Goal: Communication & Community: Answer question/provide support

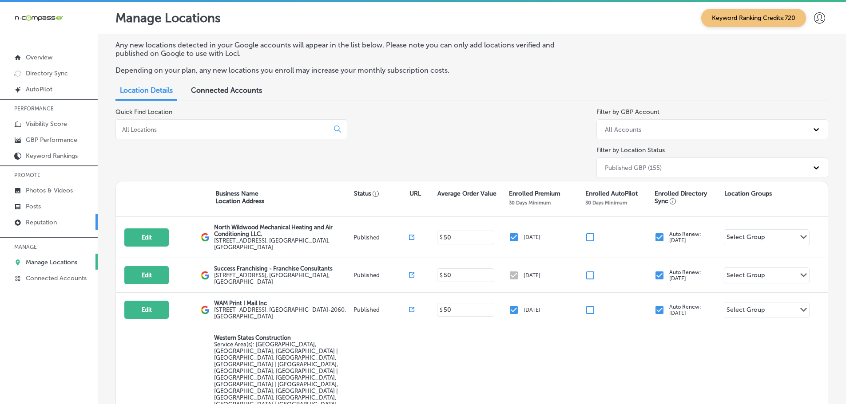
click at [42, 219] on p "Reputation" at bounding box center [41, 223] width 31 height 8
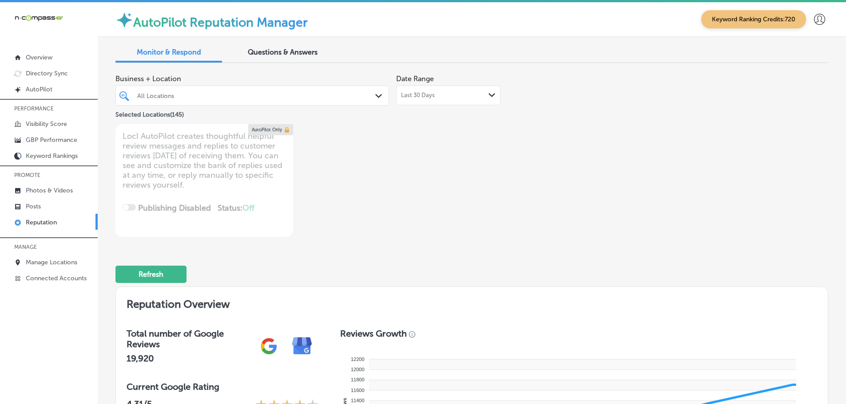
click at [476, 93] on div "Last 30 Days Path Created with Sketch." at bounding box center [448, 95] width 95 height 7
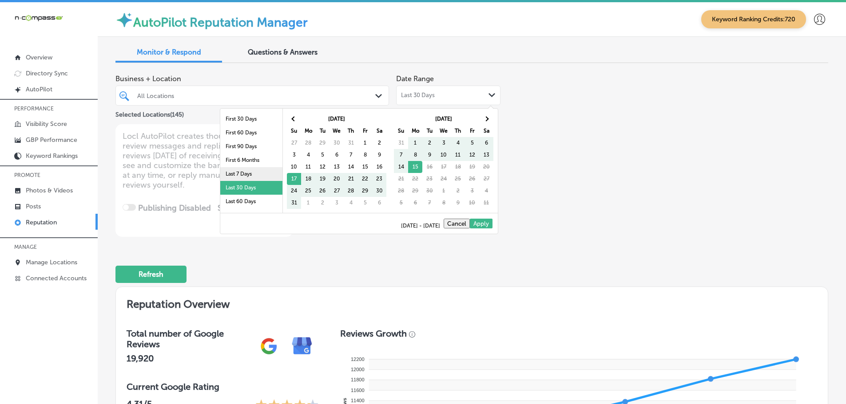
click at [236, 171] on li "Last 7 Days" at bounding box center [251, 174] width 62 height 14
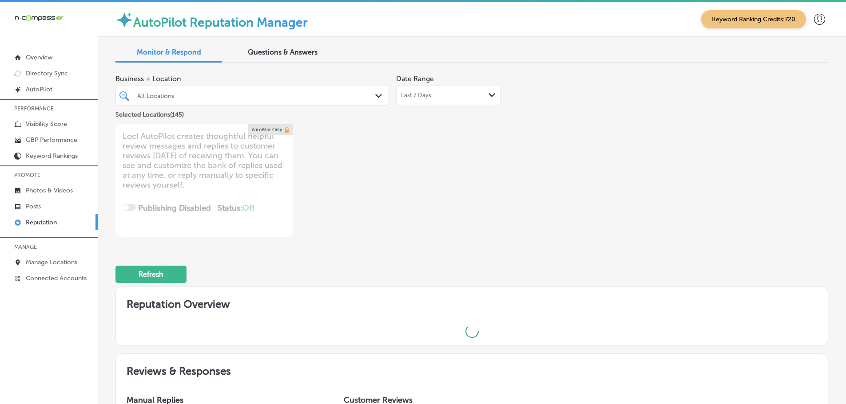
click at [376, 93] on div "Path Created with Sketch." at bounding box center [380, 96] width 10 height 10
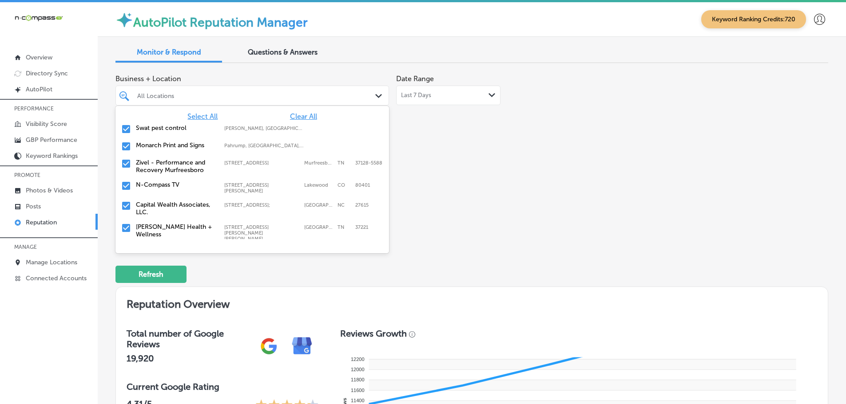
click at [526, 167] on div "Business + Location option focused, 1 of 146. 146 results available. Use Up and…" at bounding box center [328, 153] width 427 height 167
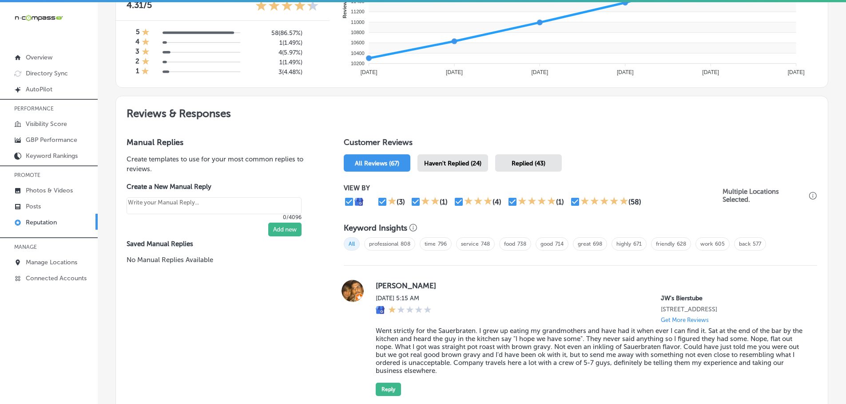
click at [479, 168] on div "Haven't Replied (24)" at bounding box center [452, 162] width 71 height 17
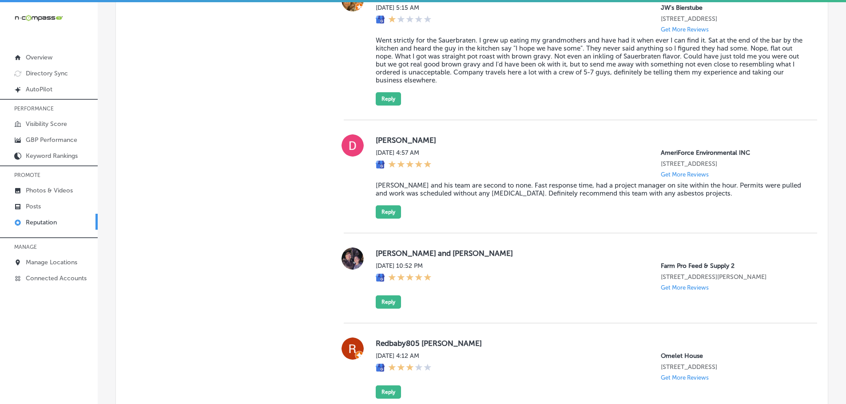
scroll to position [710, 0]
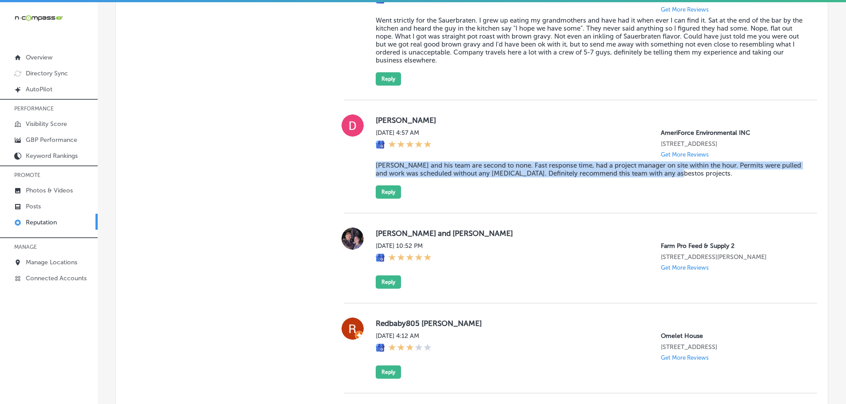
drag, startPoint x: 370, startPoint y: 168, endPoint x: 683, endPoint y: 182, distance: 313.3
click at [683, 182] on div "[PERSON_NAME][DATE] 4:57 AM AmeriForce Environmental INC [STREET_ADDRESS] Get M…" at bounding box center [580, 157] width 473 height 84
copy blockquote "[PERSON_NAME] and his team are second to none. Fast response time, had a projec…"
click at [382, 199] on button "Reply" at bounding box center [388, 192] width 25 height 13
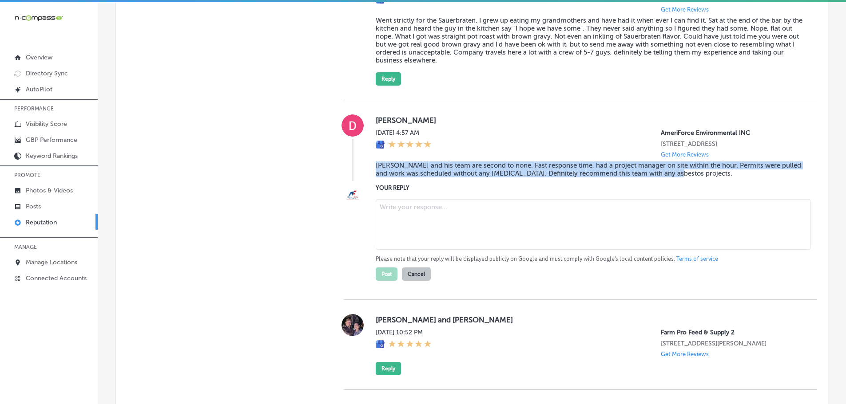
click at [408, 223] on textarea at bounding box center [593, 224] width 435 height 51
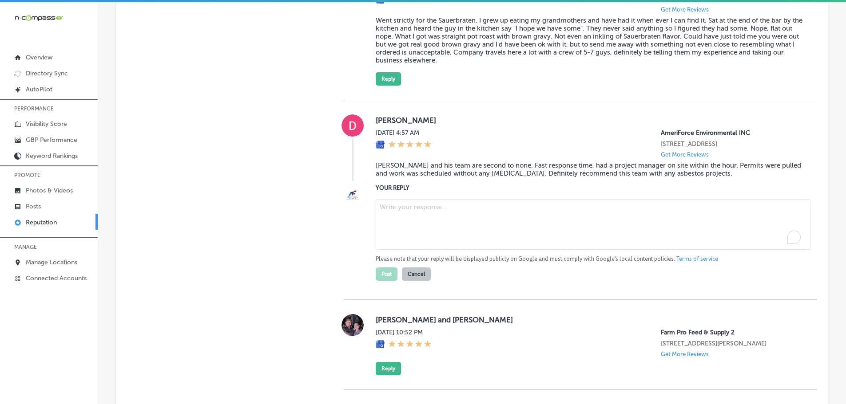
type textarea "x"
paste textarea "Thank you for the fantastic review! We’re so glad [PERSON_NAME] and his team we…"
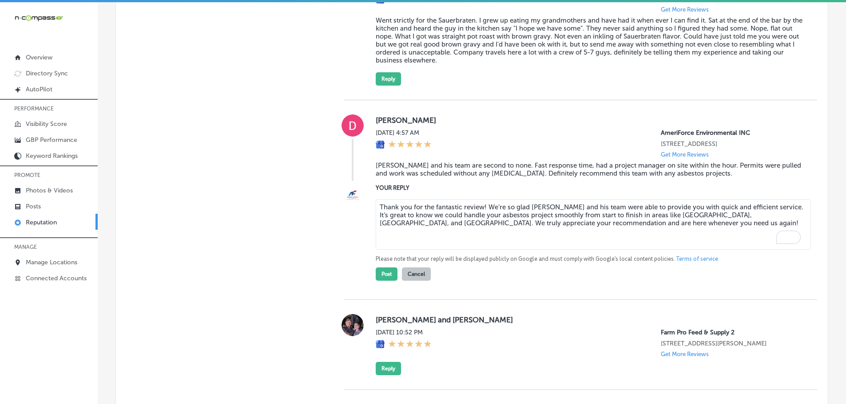
click at [482, 216] on textarea "Thank you for the fantastic review! We’re so glad [PERSON_NAME] and his team we…" at bounding box center [593, 224] width 435 height 51
drag, startPoint x: 482, startPoint y: 216, endPoint x: 433, endPoint y: 216, distance: 48.4
click at [433, 216] on textarea "Thank you for the fantastic review! We’re so glad [PERSON_NAME] and his team we…" at bounding box center [593, 224] width 435 height 51
drag, startPoint x: 669, startPoint y: 223, endPoint x: 690, endPoint y: 223, distance: 20.9
click at [690, 223] on textarea "Thank you for the great feedback, [PERSON_NAME]! We’re so glad [PERSON_NAME] an…" at bounding box center [593, 224] width 435 height 51
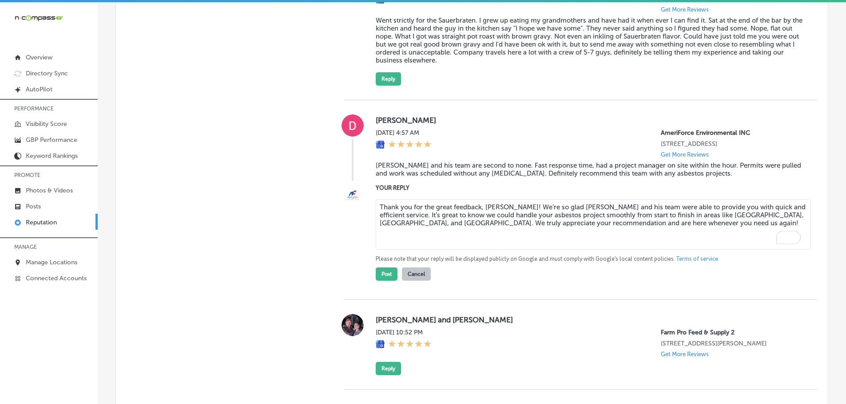
drag, startPoint x: 715, startPoint y: 223, endPoint x: 736, endPoint y: 222, distance: 20.4
click at [736, 222] on textarea "Thank you for the great feedback, [PERSON_NAME]! We’re so glad [PERSON_NAME] an…" at bounding box center [593, 224] width 435 height 51
type textarea "Thank you for the great feedback, [PERSON_NAME]! We’re so glad [PERSON_NAME] an…"
click at [390, 281] on button "Post" at bounding box center [387, 274] width 22 height 13
type textarea "x"
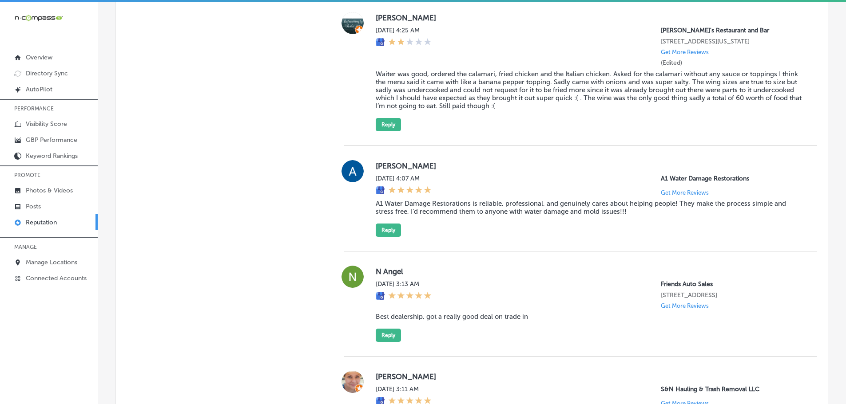
scroll to position [1421, 0]
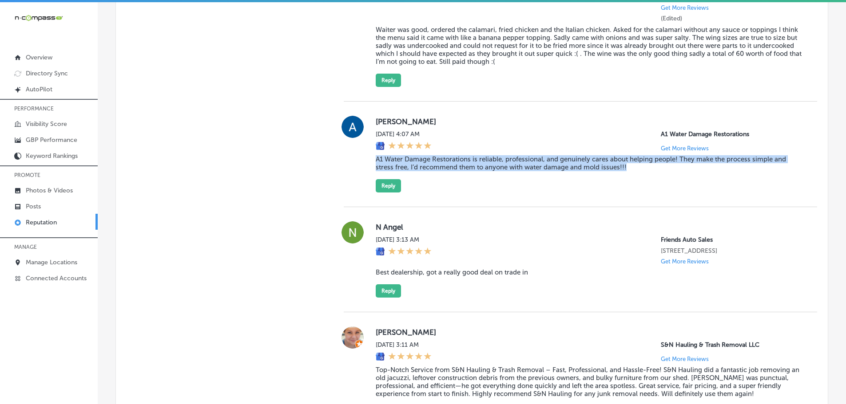
drag, startPoint x: 371, startPoint y: 182, endPoint x: 648, endPoint y: 187, distance: 277.0
click at [648, 187] on div "[PERSON_NAME] [DATE] 4:07 AM A1 Water Damage Restorations Get More Reviews A1 W…" at bounding box center [580, 154] width 473 height 77
copy blockquote "A1 Water Damage Restorations is reliable, professional, and genuinely cares abo…"
click at [381, 193] on button "Reply" at bounding box center [388, 185] width 25 height 13
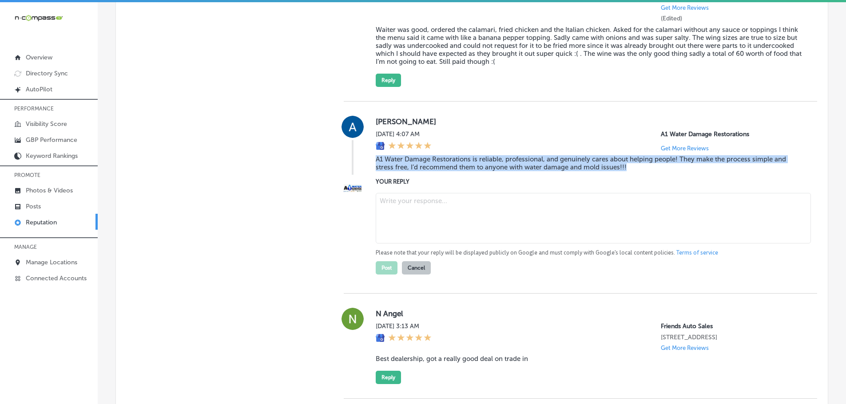
click at [426, 241] on textarea at bounding box center [593, 218] width 435 height 51
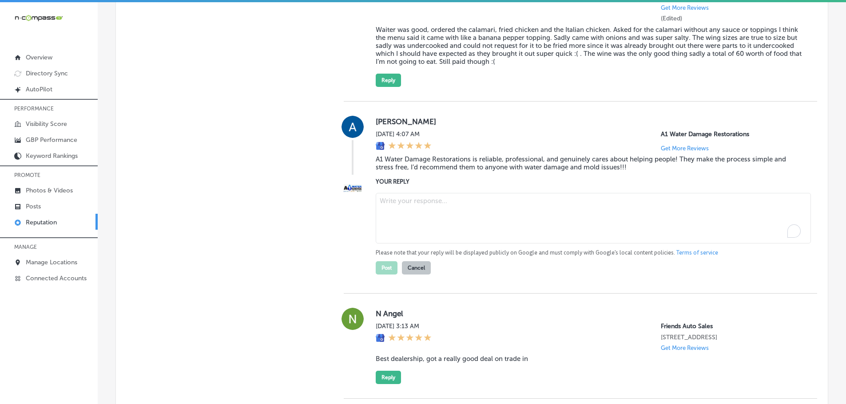
paste textarea "Thank you so much for the great review! We’re so happy to hear that we could ma…"
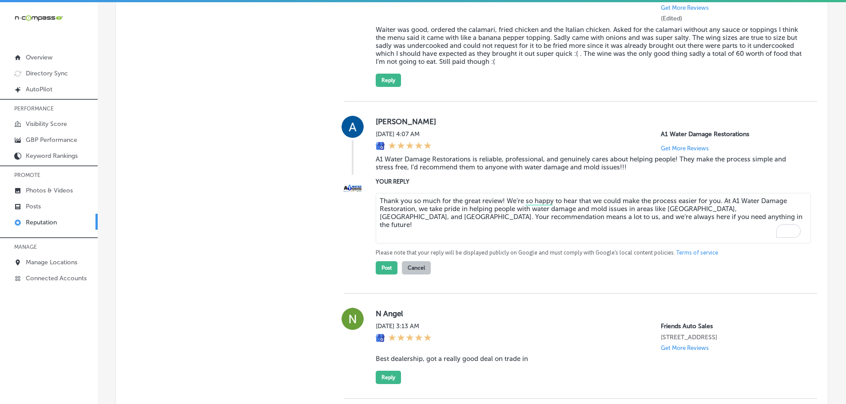
click at [499, 223] on textarea "Thank you so much for the great review! We’re so happy to hear that we could ma…" at bounding box center [593, 218] width 435 height 51
drag, startPoint x: 629, startPoint y: 224, endPoint x: 647, endPoint y: 223, distance: 18.7
click at [647, 223] on textarea "Thank you so much for the great review, Autumn! We’re so happy to hear that we …" at bounding box center [593, 218] width 435 height 51
type textarea "Thank you so much for the great review, Autumn! We’re so happy to hear that we …"
click at [381, 275] on button "Post" at bounding box center [387, 267] width 22 height 13
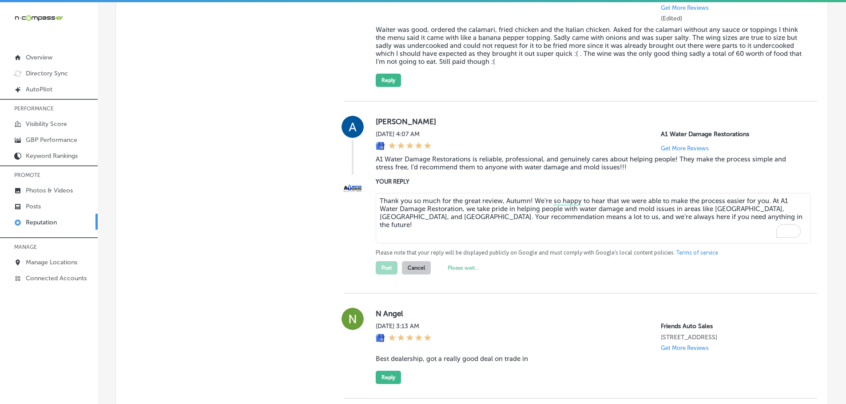
type textarea "x"
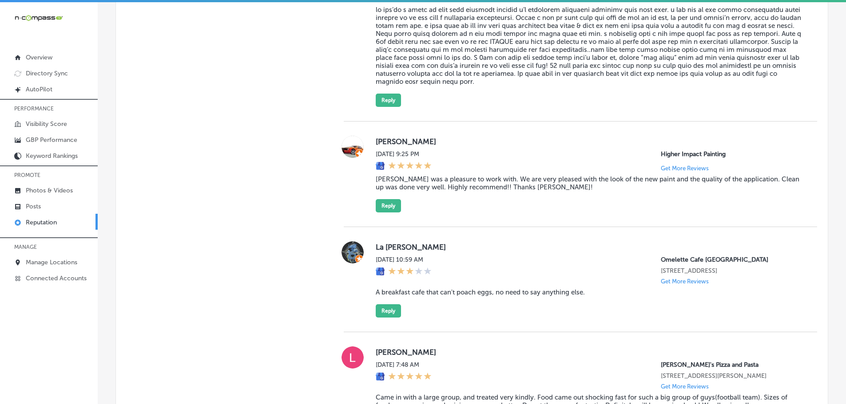
scroll to position [2042, 0]
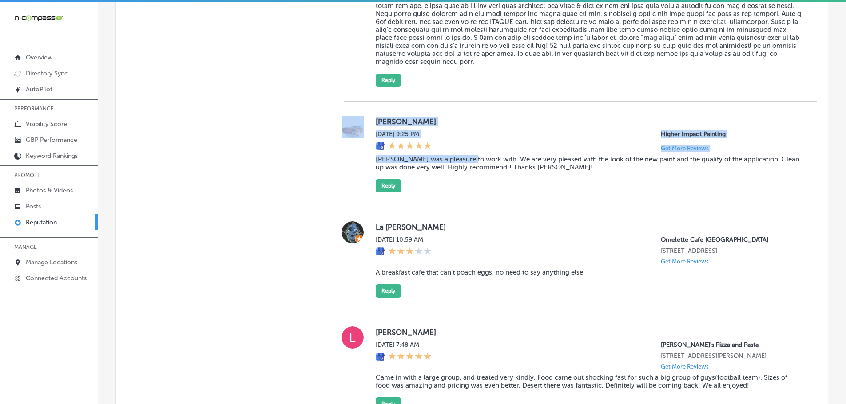
drag, startPoint x: 365, startPoint y: 174, endPoint x: 468, endPoint y: 175, distance: 103.4
click at [468, 175] on div "[PERSON_NAME] [DATE] 9:25 PM Higher Impact Painting Get More Reviews [PERSON_NA…" at bounding box center [580, 154] width 473 height 77
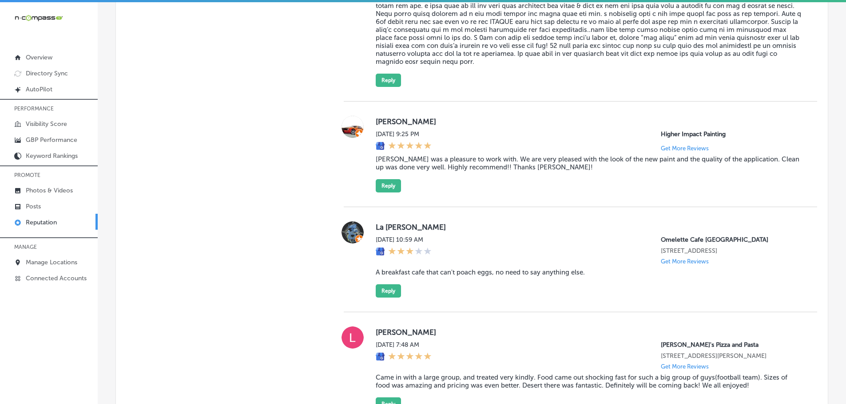
click at [533, 188] on div "[PERSON_NAME] [DATE] 9:25 PM Higher Impact Painting Get More Reviews [PERSON_NA…" at bounding box center [589, 154] width 427 height 77
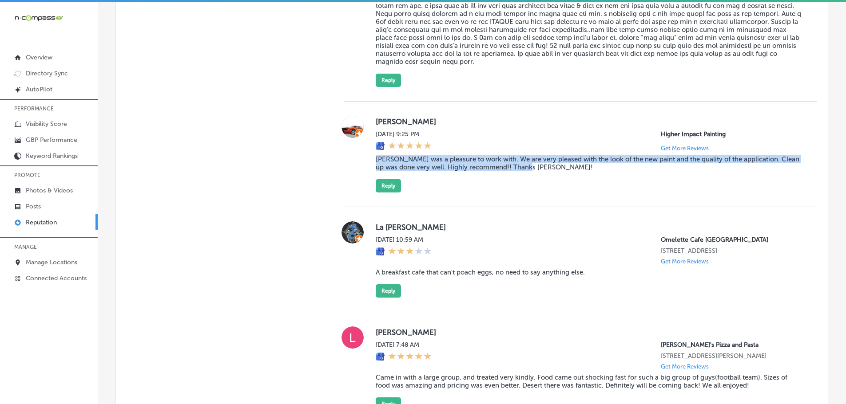
drag, startPoint x: 390, startPoint y: 177, endPoint x: 550, endPoint y: 185, distance: 159.6
click at [550, 185] on div "[PERSON_NAME] [DATE] 9:25 PM Higher Impact Painting Get More Reviews [PERSON_NA…" at bounding box center [580, 154] width 473 height 77
copy blockquote "[PERSON_NAME] was a pleasure to work with. We are very pleased with the look of…"
click at [384, 193] on button "Reply" at bounding box center [388, 185] width 25 height 13
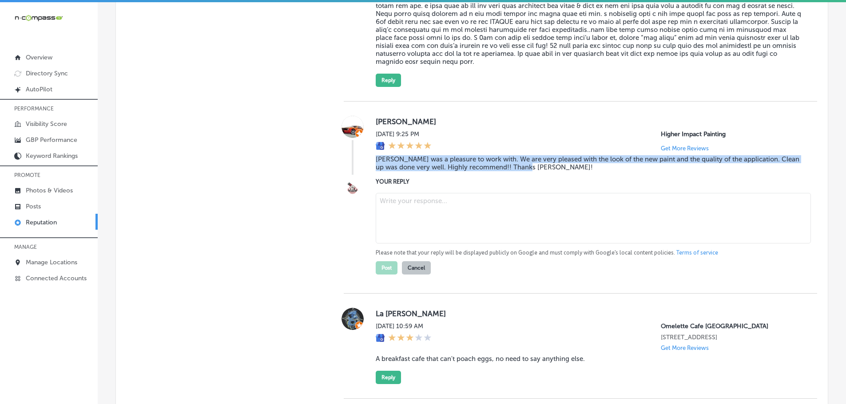
click at [422, 219] on textarea at bounding box center [593, 218] width 435 height 51
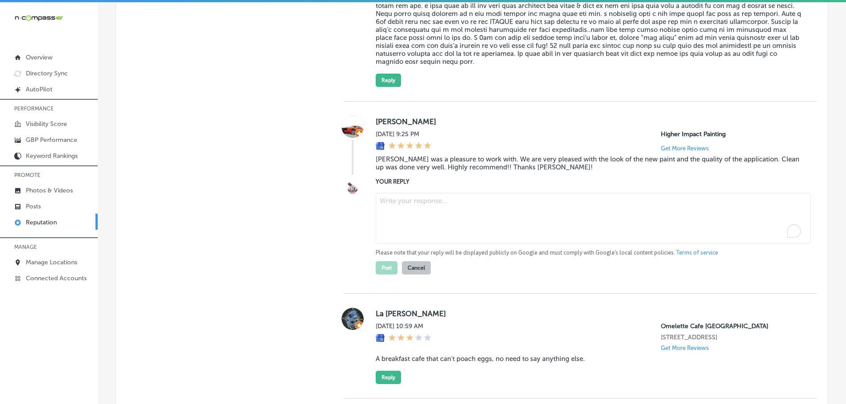
paste textarea "Thank you for your kind words! We’re so glad you’re happy with the new paint an…"
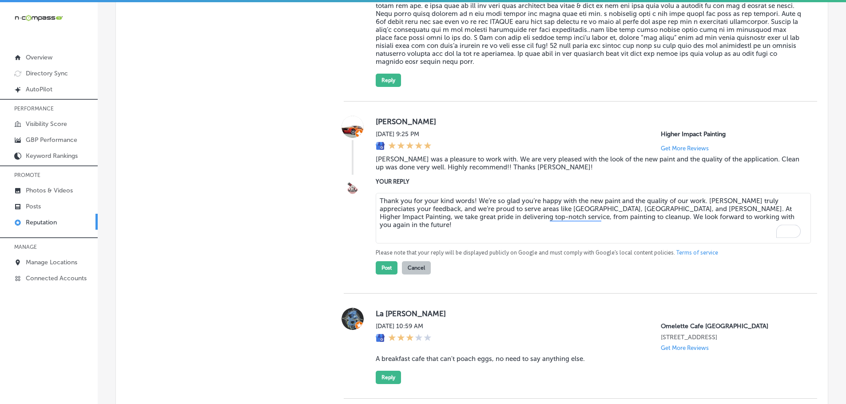
click at [471, 215] on textarea "Thank you for your kind words! We’re so glad you’re happy with the new paint an…" at bounding box center [593, 218] width 435 height 51
type textarea "Thank you for your kind words, [PERSON_NAME]! We’re so glad you’re happy with t…"
click at [386, 275] on button "Post" at bounding box center [387, 267] width 22 height 13
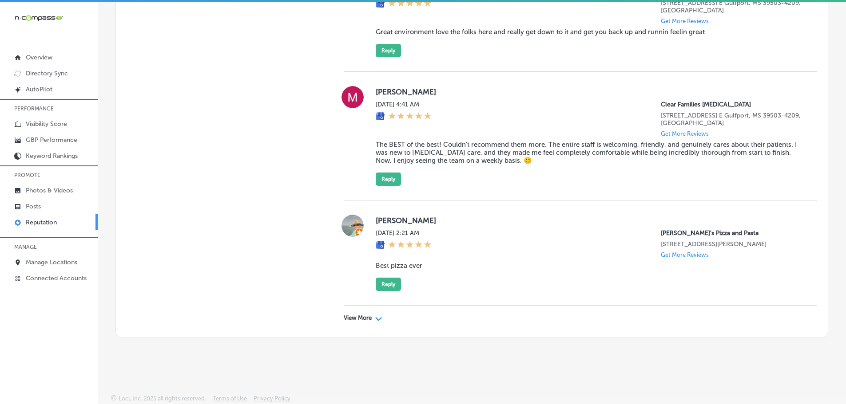
scroll to position [2539, 0]
click at [379, 320] on icon "Path Created with Sketch." at bounding box center [378, 319] width 7 height 4
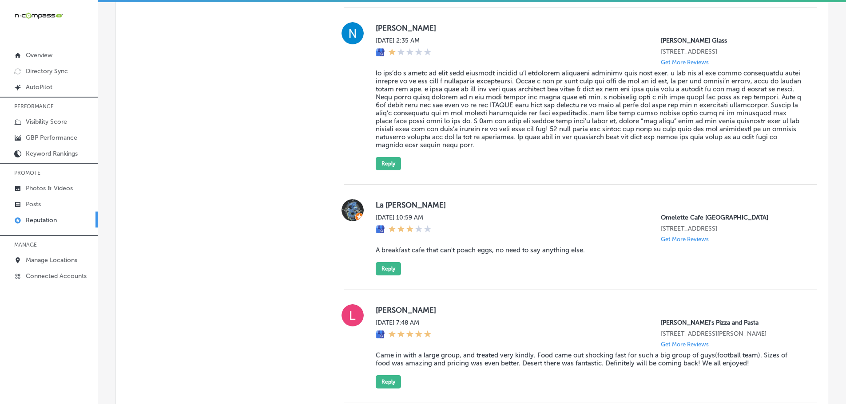
scroll to position [1955, 0]
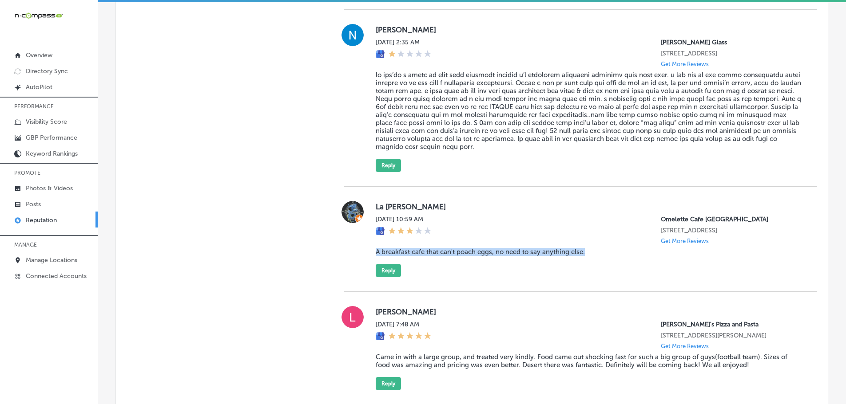
drag, startPoint x: 367, startPoint y: 277, endPoint x: 591, endPoint y: 278, distance: 224.2
click at [591, 277] on div "La Marc Drachen [DATE] 10:59 AM [GEOGRAPHIC_DATA] [GEOGRAPHIC_DATA][STREET_ADDR…" at bounding box center [580, 239] width 473 height 76
copy blockquote "A breakfast cafe that can't poach eggs, no need to say anything else."
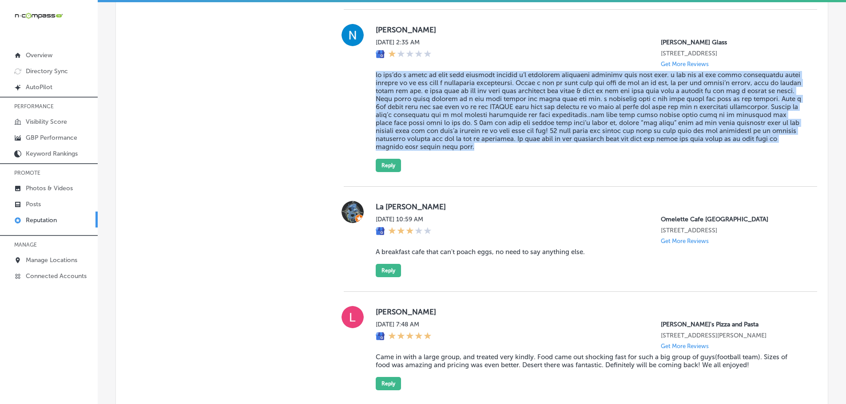
drag, startPoint x: 367, startPoint y: 88, endPoint x: 572, endPoint y: 161, distance: 217.5
click at [572, 161] on div "[PERSON_NAME] [DATE] 2:35 AM [PERSON_NAME] Glass [STREET_ADDRESS] Get More Revi…" at bounding box center [580, 98] width 473 height 148
copy blockquote "lo ips’do s ametc ad elit sedd eiusmodt incidid u’l etdolorem aliquaeni adminim…"
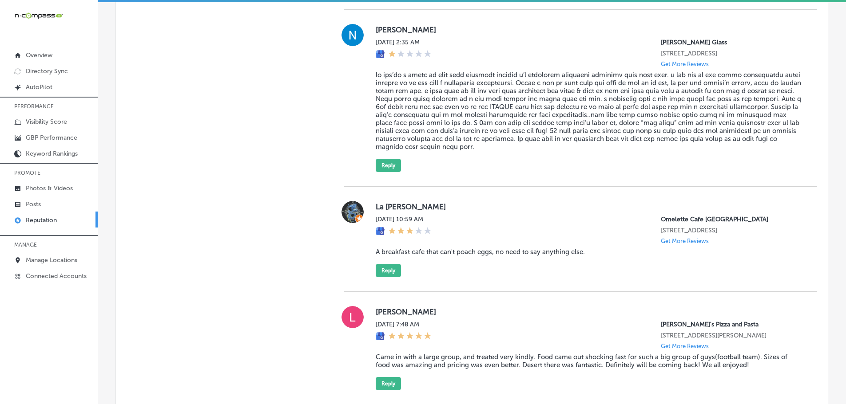
type textarea "x"
